Goal: Check status: Check status

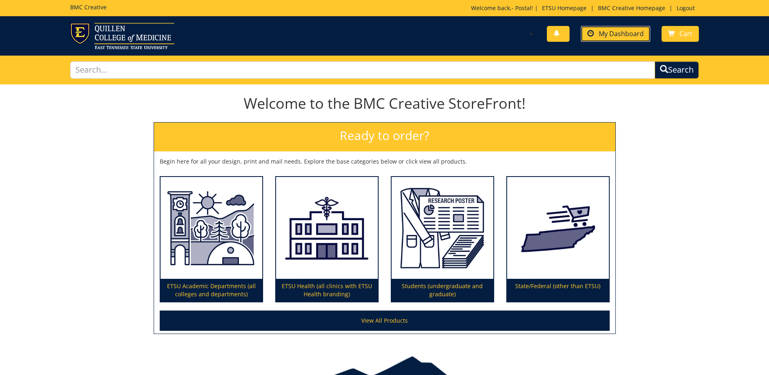
click at [612, 32] on span "My Dashboard" at bounding box center [621, 33] width 45 height 9
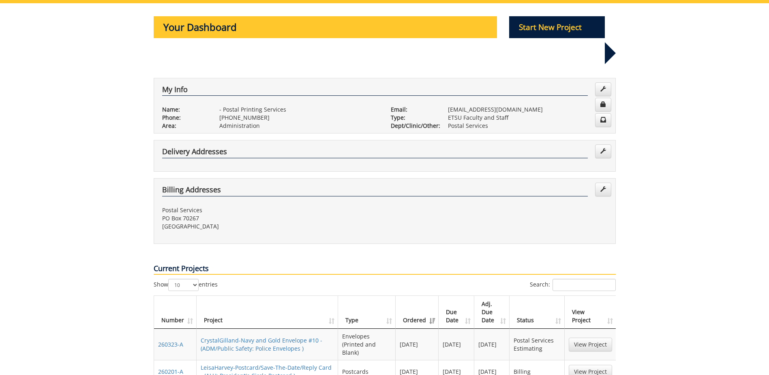
scroll to position [122, 0]
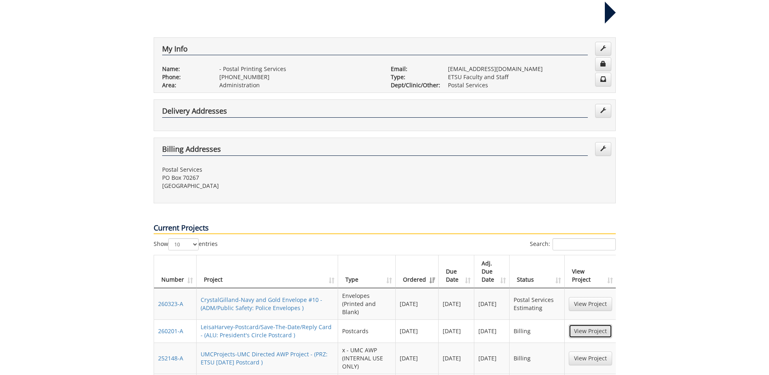
click at [577, 324] on link "View Project" at bounding box center [590, 331] width 43 height 14
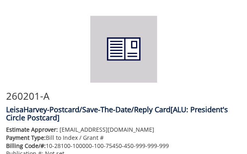
scroll to position [750, 0]
